Goal: Task Accomplishment & Management: Use online tool/utility

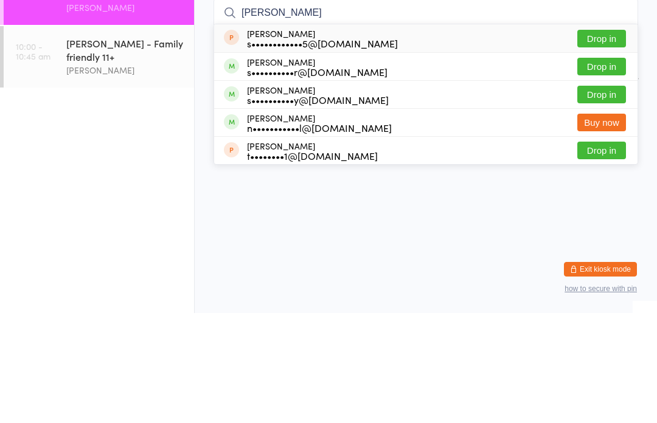
type input "[PERSON_NAME]"
click at [617, 168] on button "Drop in" at bounding box center [601, 177] width 49 height 18
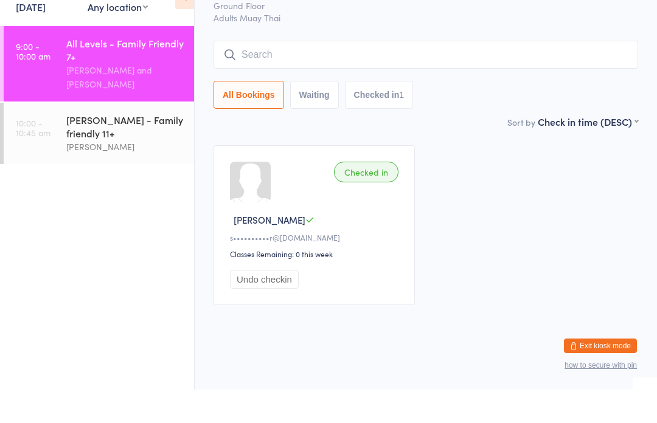
click at [136, 70] on div "All Levels - Family Friendly 7+" at bounding box center [124, 83] width 117 height 27
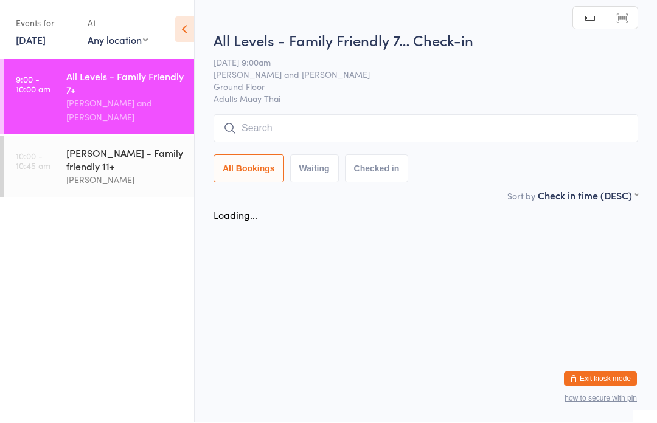
scroll to position [1, 0]
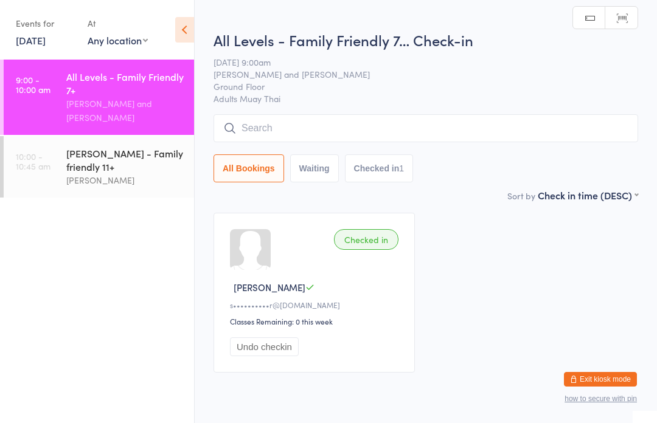
click at [353, 125] on input "search" at bounding box center [425, 128] width 424 height 28
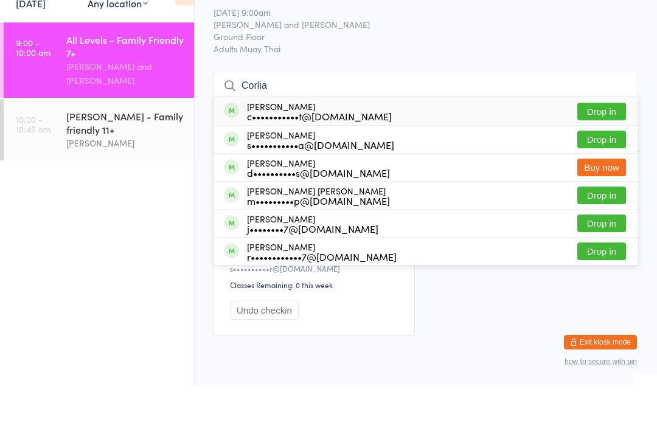
type input "Corlia"
click at [606, 140] on button "Drop in" at bounding box center [601, 149] width 49 height 18
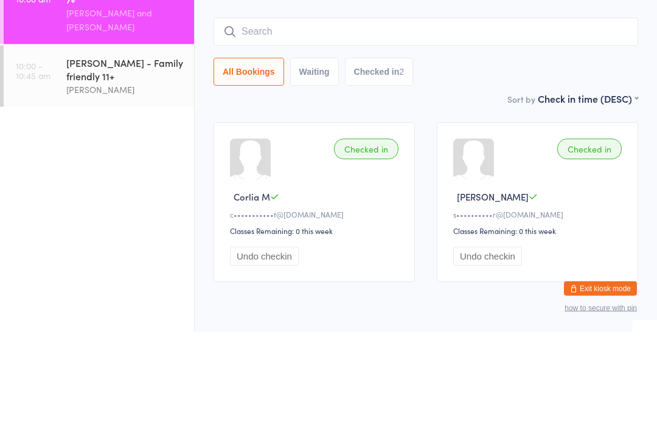
click at [61, 60] on link "9:00 - 10:00 am All Levels - Family Friendly 7+ [PERSON_NAME] and [PERSON_NAME]" at bounding box center [99, 97] width 190 height 75
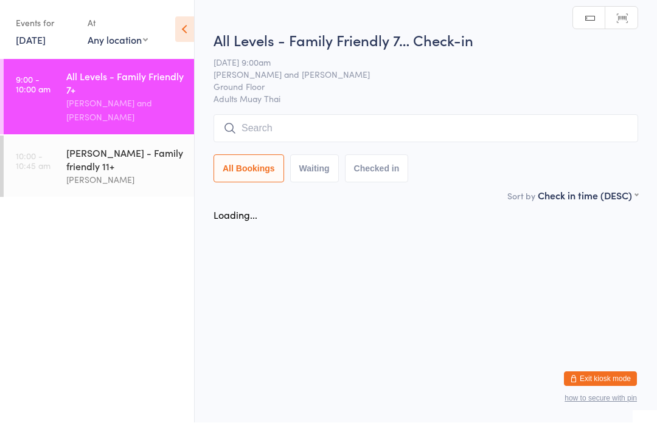
scroll to position [1, 0]
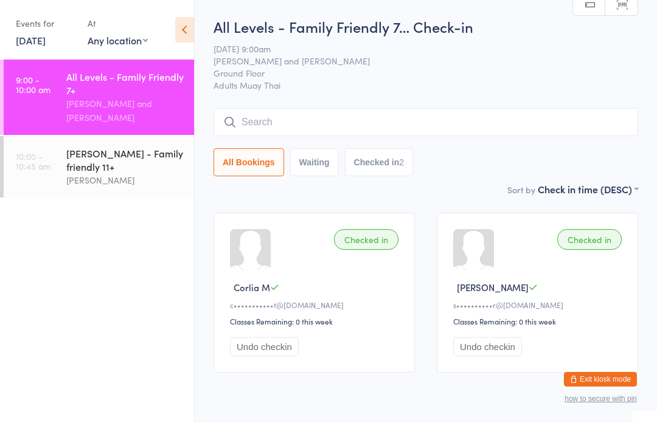
click at [497, 130] on input "search" at bounding box center [425, 122] width 424 height 28
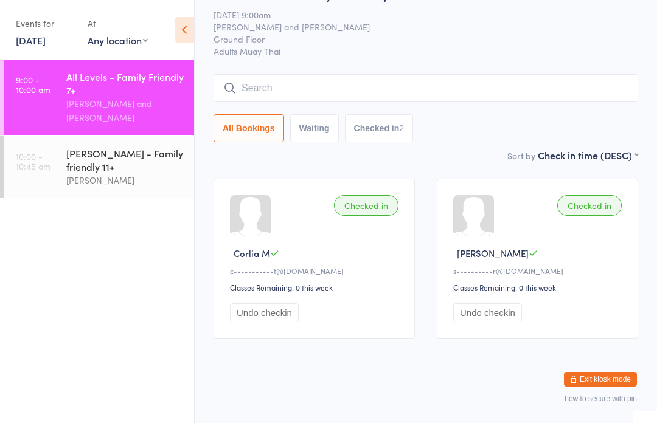
scroll to position [0, 0]
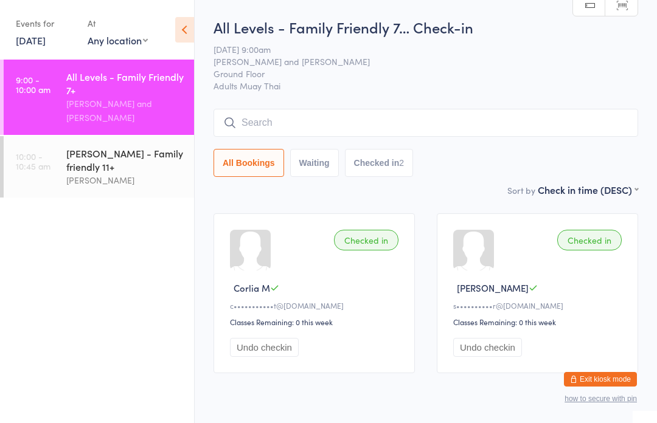
click at [499, 74] on span "Ground Floor" at bounding box center [416, 73] width 406 height 12
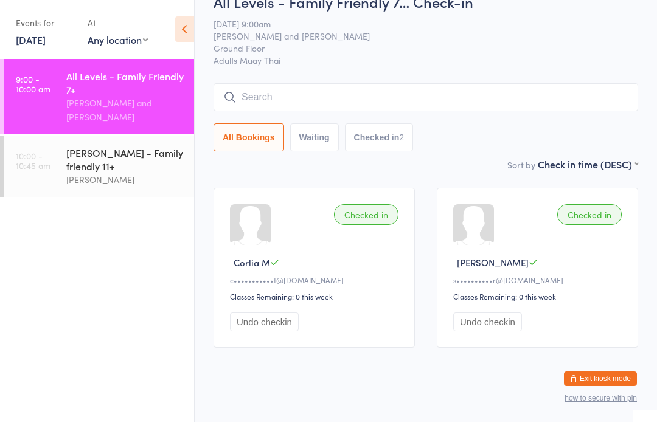
scroll to position [26, 0]
click at [523, 103] on input "search" at bounding box center [425, 97] width 424 height 28
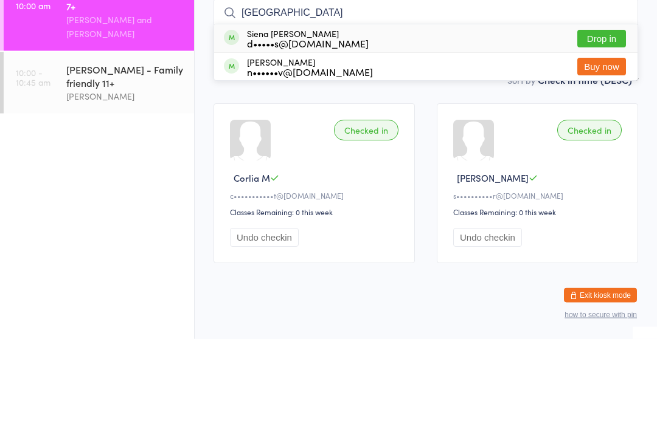
type input "[GEOGRAPHIC_DATA]"
click at [603, 114] on button "Drop in" at bounding box center [601, 123] width 49 height 18
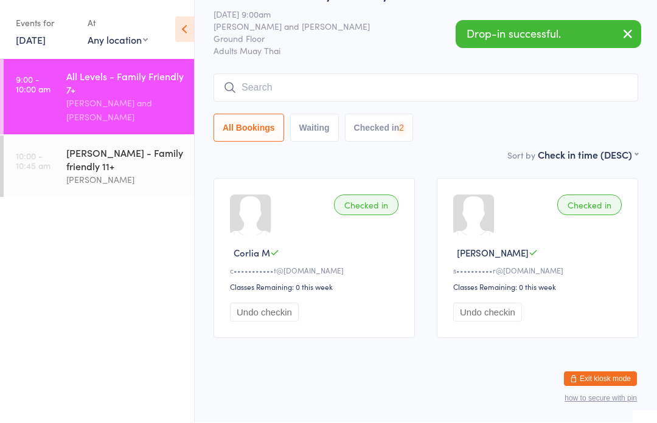
scroll to position [50, 0]
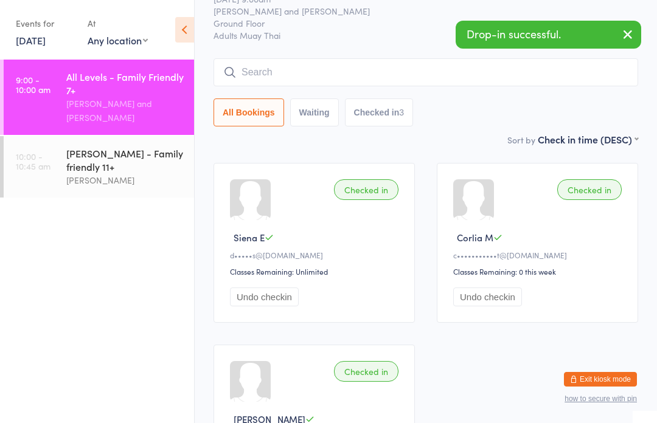
click at [55, 149] on link "10:00 - 10:45 am [PERSON_NAME] - Family friendly 11+ [PERSON_NAME]" at bounding box center [99, 166] width 190 height 61
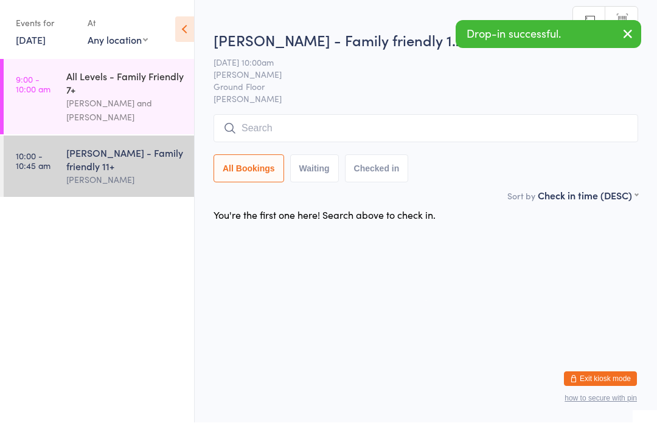
click at [483, 125] on input "search" at bounding box center [425, 129] width 424 height 28
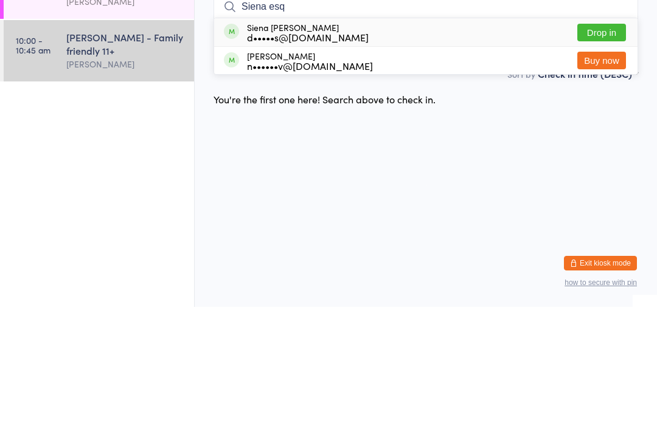
type input "Siena esq"
click at [603, 140] on button "Drop in" at bounding box center [601, 149] width 49 height 18
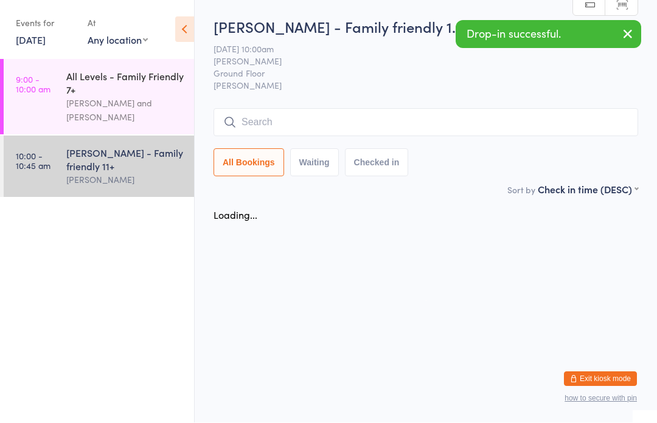
scroll to position [1, 0]
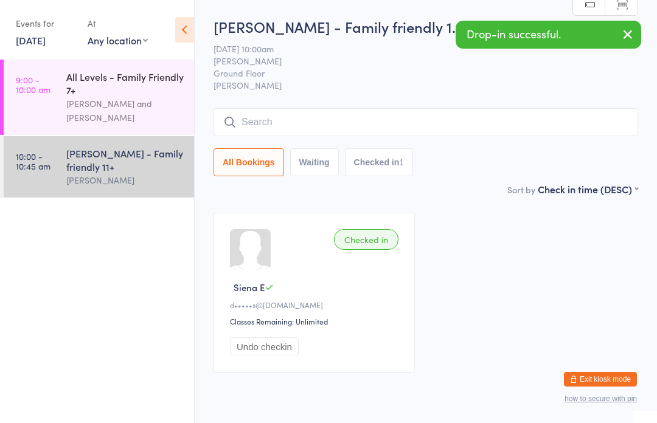
click at [4, 95] on link "9:00 - 10:00 am All Levels - Family Friendly 7+ [PERSON_NAME] and [PERSON_NAME]" at bounding box center [99, 97] width 190 height 75
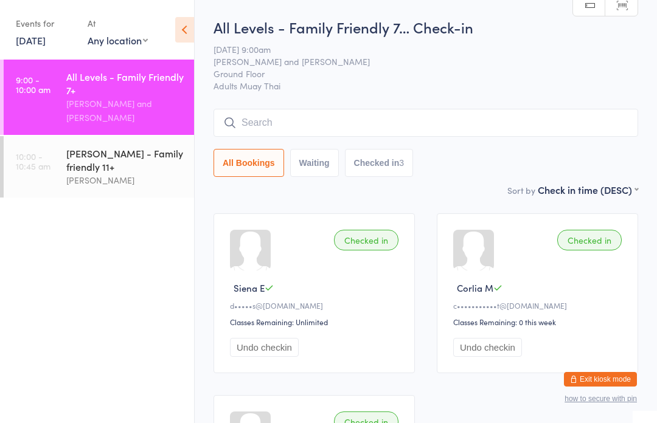
click at [106, 173] on div "[PERSON_NAME]" at bounding box center [124, 180] width 117 height 14
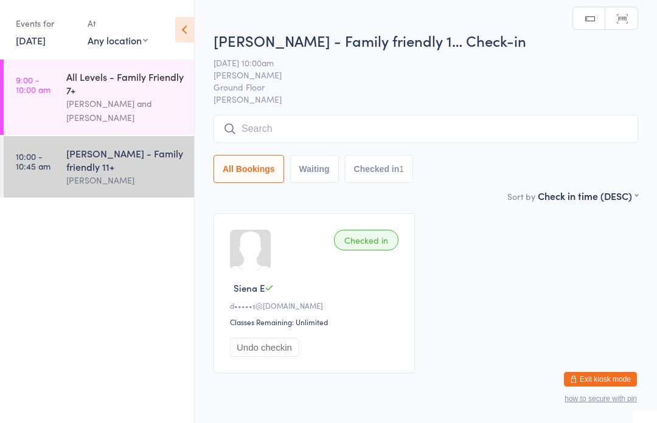
click at [80, 80] on div "All Levels - Family Friendly 7+" at bounding box center [124, 83] width 117 height 27
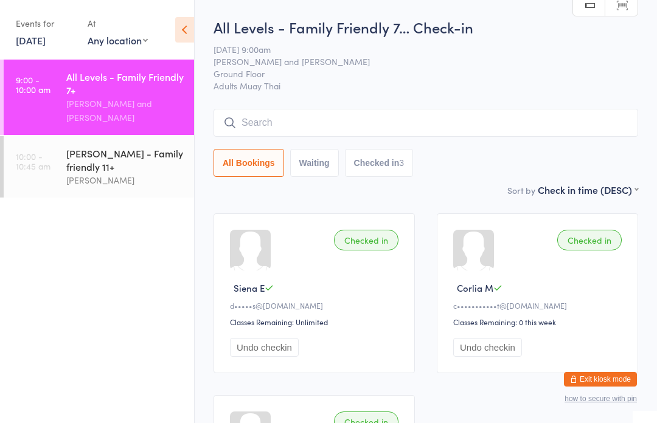
click at [117, 151] on div "[PERSON_NAME] - Family friendly 11+" at bounding box center [124, 160] width 117 height 27
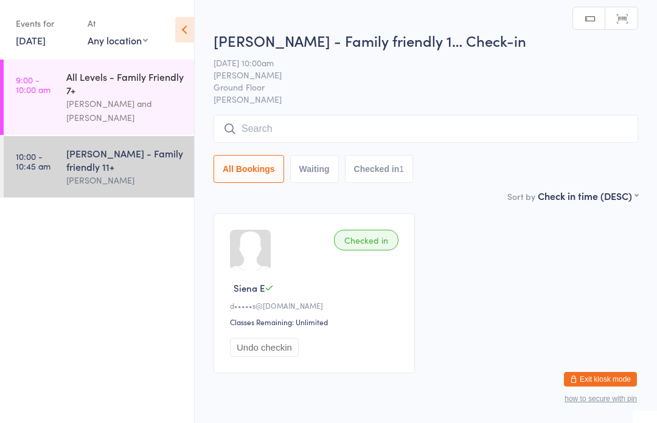
click at [396, 130] on input "search" at bounding box center [425, 129] width 424 height 28
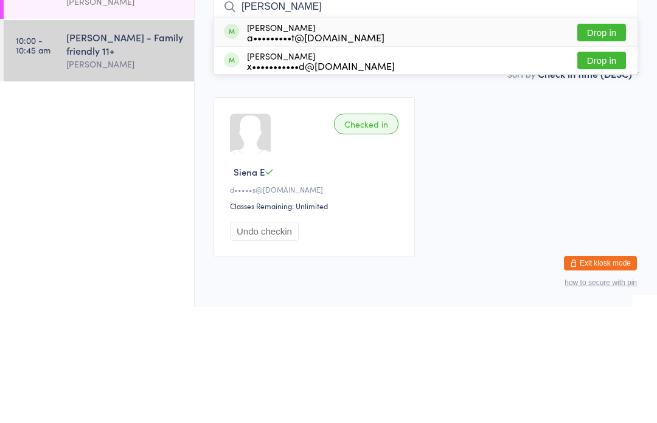
type input "[PERSON_NAME]"
click at [612, 140] on button "Drop in" at bounding box center [601, 149] width 49 height 18
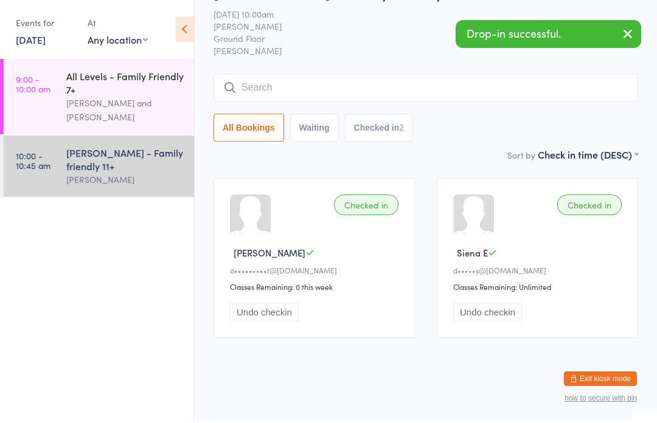
click at [591, 74] on input "search" at bounding box center [425, 88] width 424 height 28
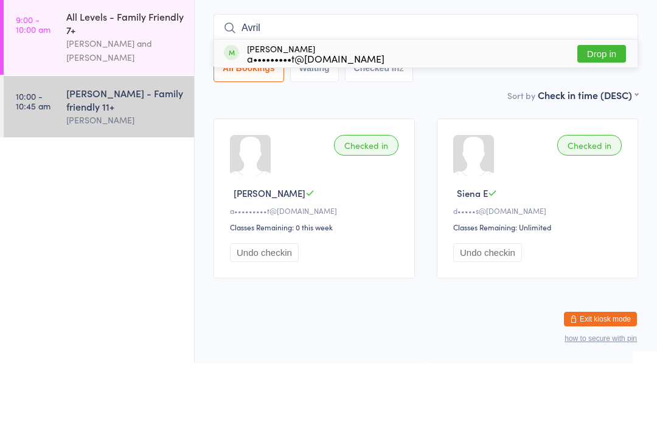
type input "Avril"
click at [609, 105] on button "Drop in" at bounding box center [601, 114] width 49 height 18
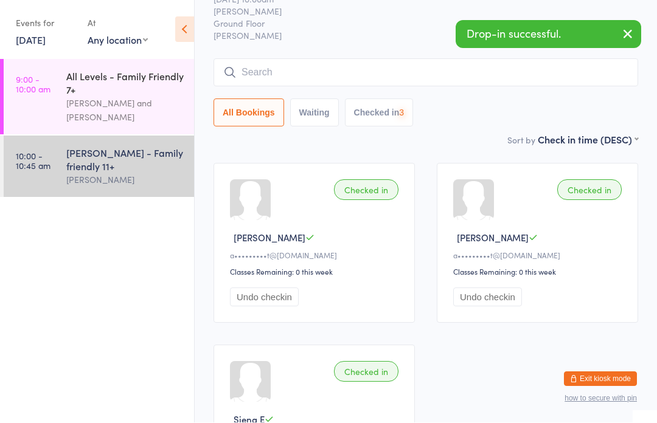
scroll to position [50, 0]
click at [362, 85] on input "search" at bounding box center [425, 72] width 424 height 28
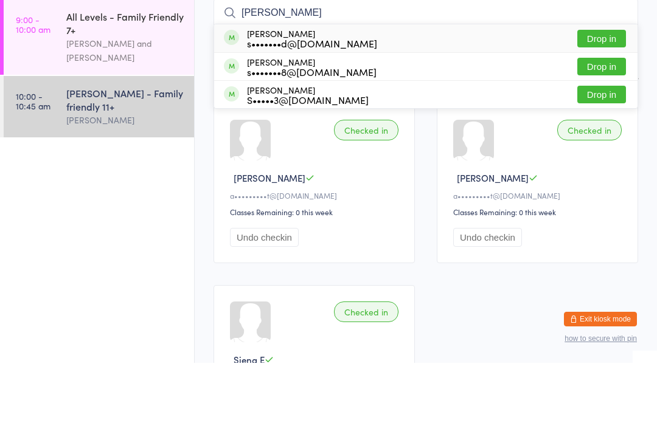
type input "[PERSON_NAME]"
click at [608, 90] on button "Drop in" at bounding box center [601, 99] width 49 height 18
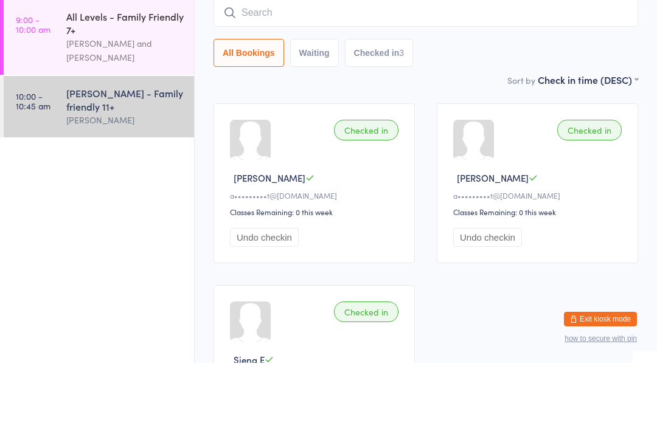
scroll to position [110, 0]
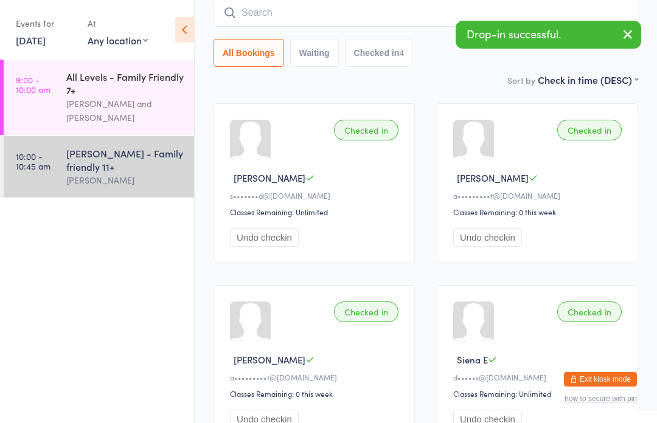
click at [314, 15] on input "search" at bounding box center [425, 13] width 424 height 28
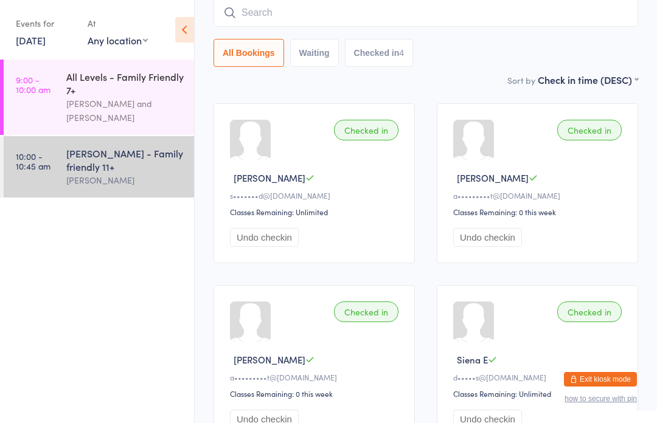
scroll to position [109, 0]
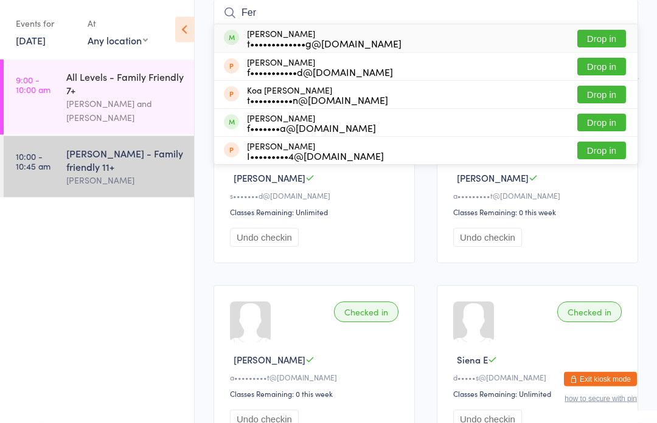
type input "Fer"
click at [609, 72] on button "Drop in" at bounding box center [601, 67] width 49 height 18
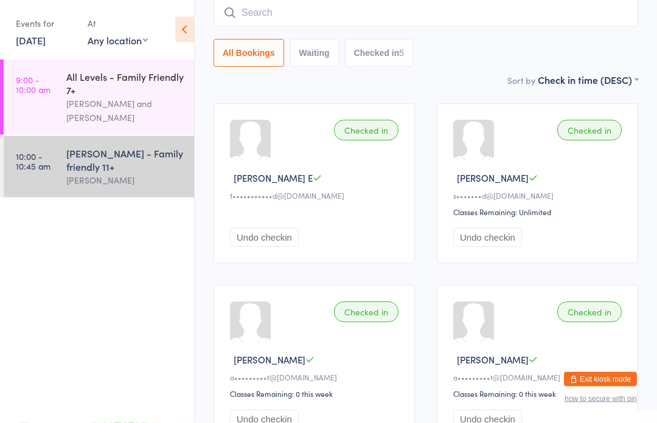
click at [539, 22] on input "search" at bounding box center [425, 13] width 424 height 28
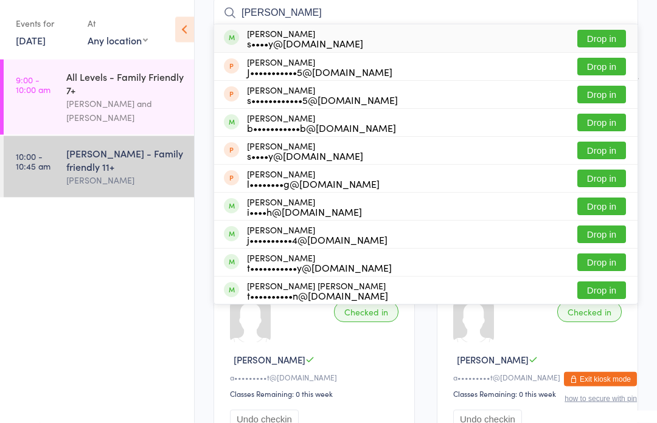
type input "[PERSON_NAME]"
click at [604, 33] on button "Drop in" at bounding box center [601, 39] width 49 height 18
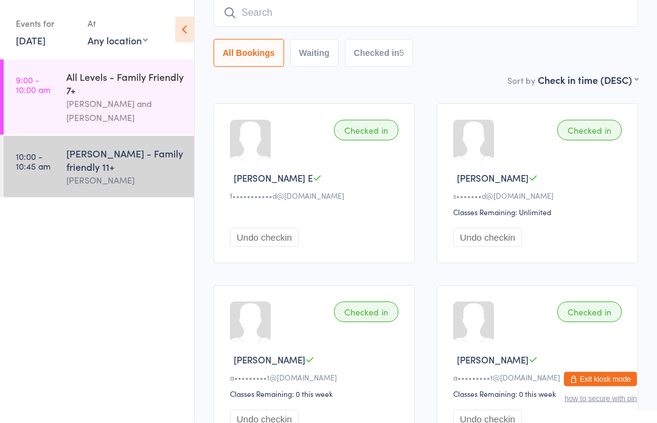
scroll to position [110, 0]
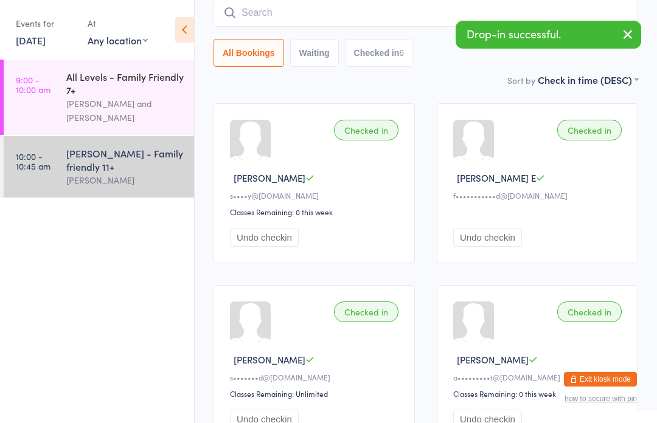
click at [250, 7] on input "search" at bounding box center [425, 13] width 424 height 28
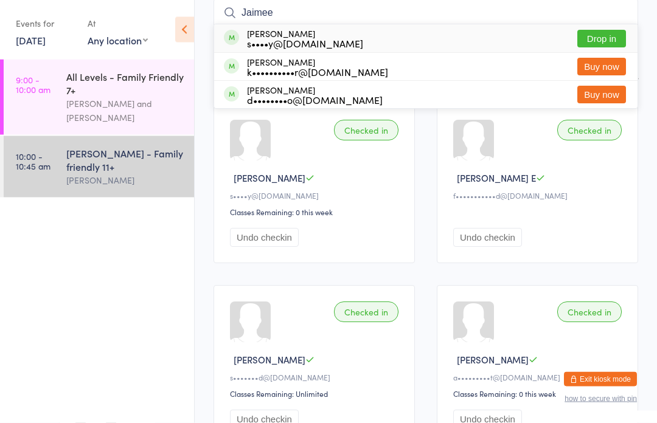
type input "Jaimee"
click at [595, 36] on button "Drop in" at bounding box center [601, 39] width 49 height 18
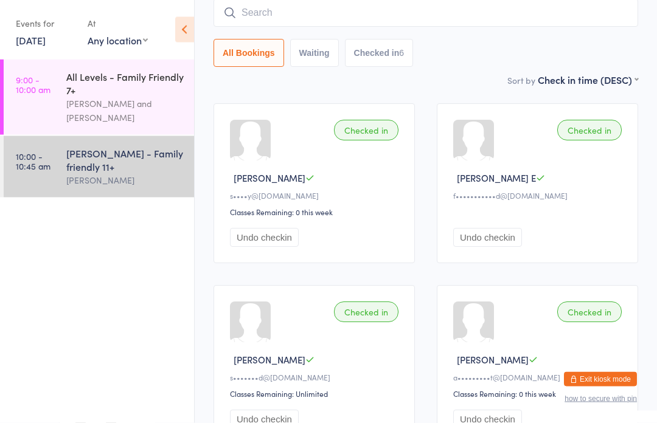
scroll to position [110, 0]
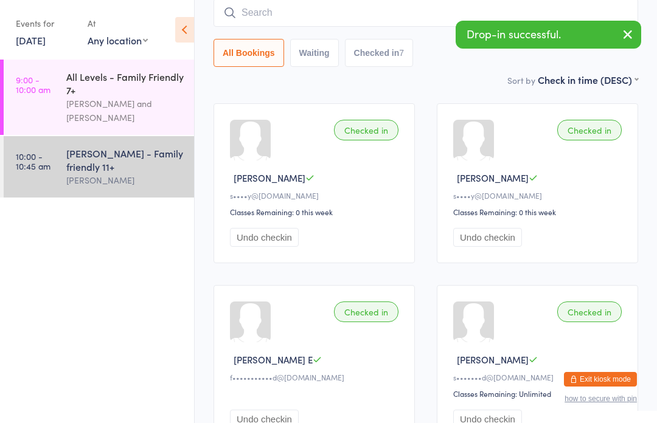
click at [299, 25] on input "search" at bounding box center [425, 13] width 424 height 28
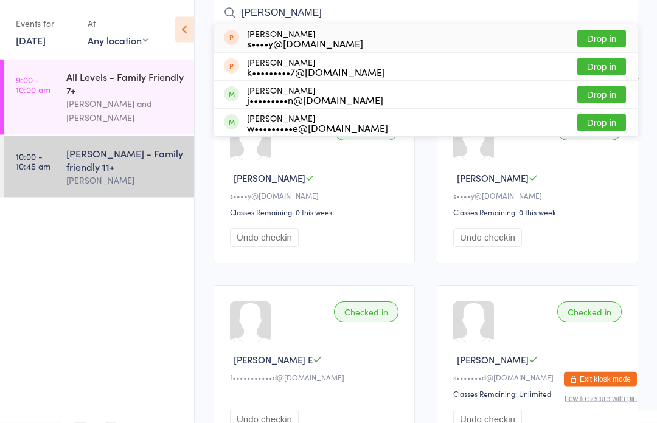
type input "[PERSON_NAME]"
click at [601, 40] on button "Drop in" at bounding box center [601, 39] width 49 height 18
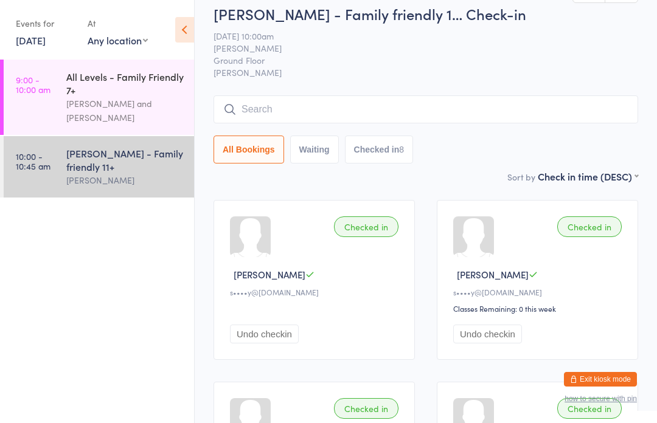
scroll to position [0, 0]
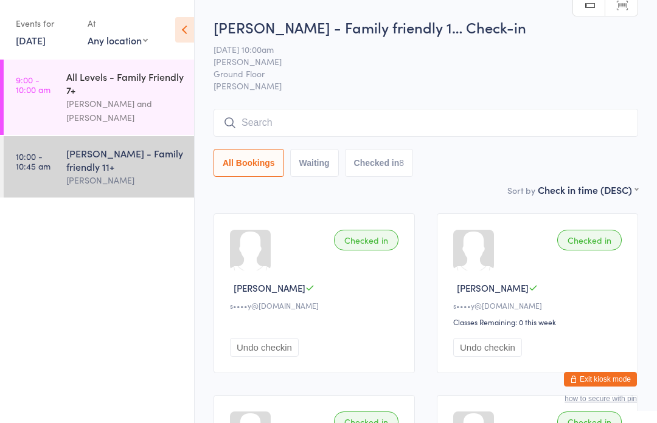
click at [450, 120] on input "search" at bounding box center [425, 123] width 424 height 28
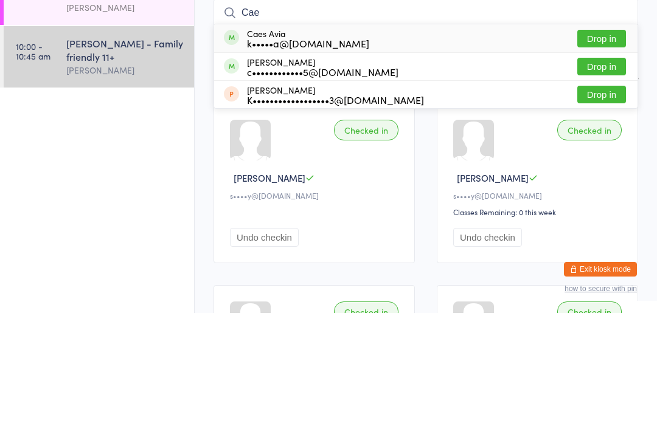
type input "Cae"
click at [596, 140] on button "Drop in" at bounding box center [601, 149] width 49 height 18
